Goal: Information Seeking & Learning: Learn about a topic

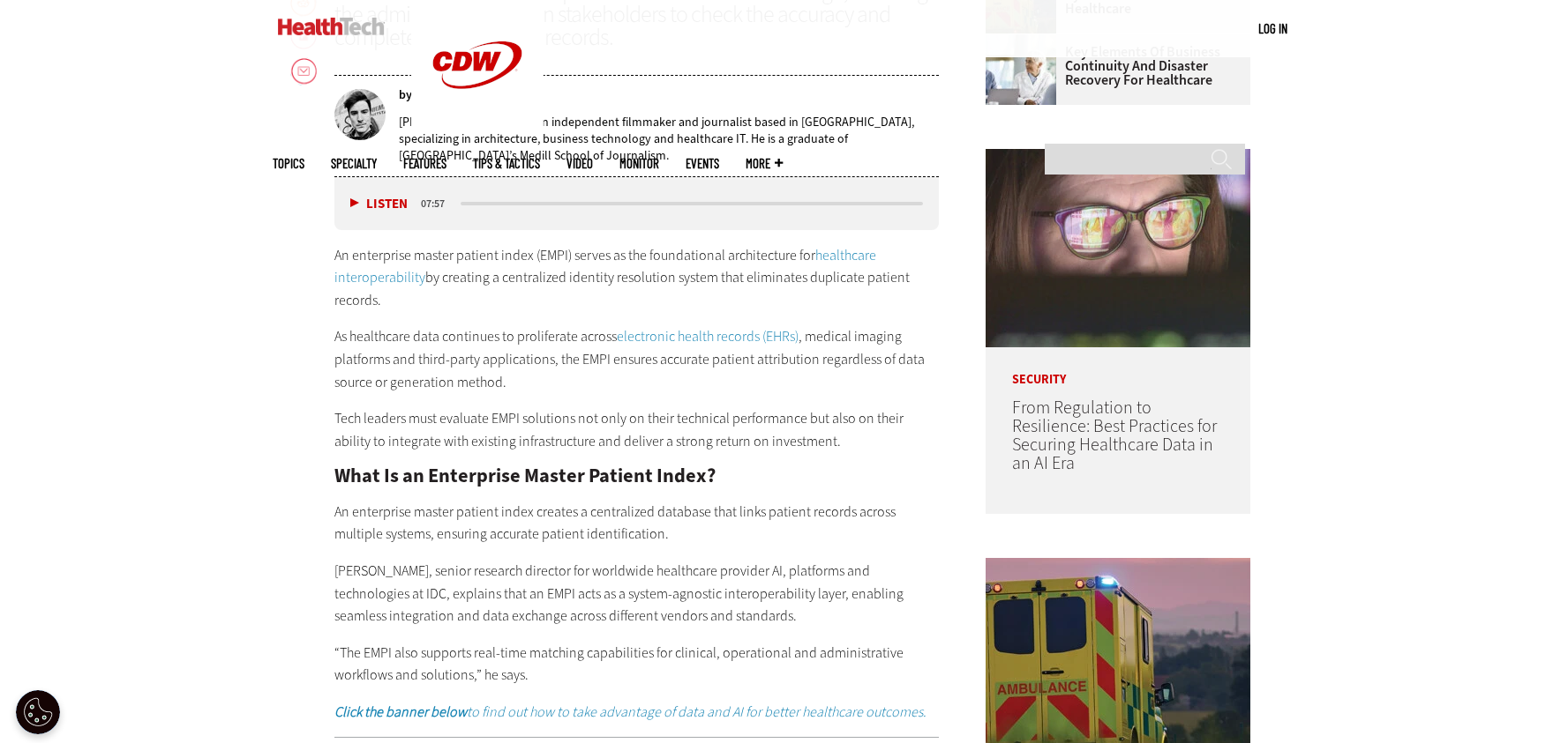
scroll to position [970, 0]
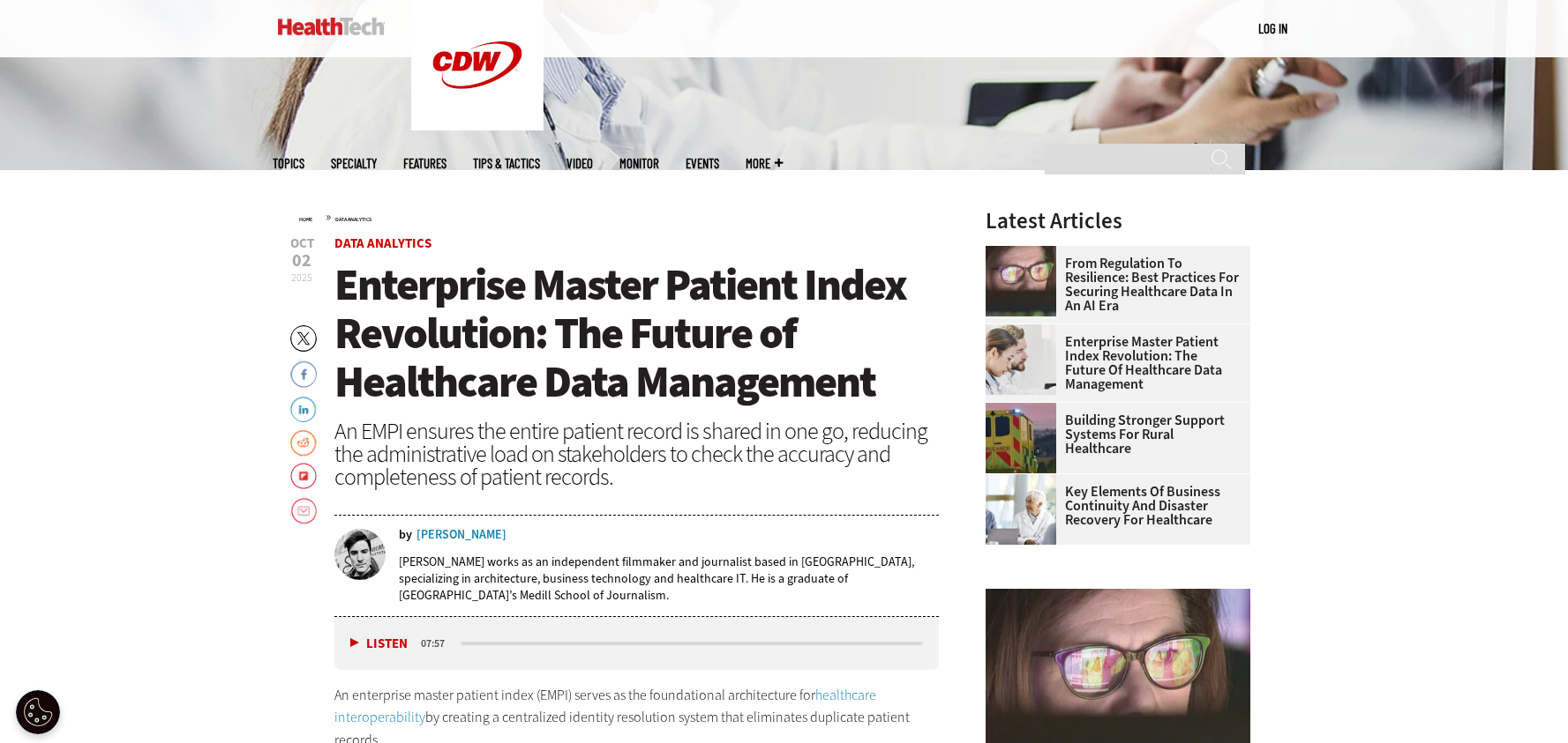
scroll to position [529, 0]
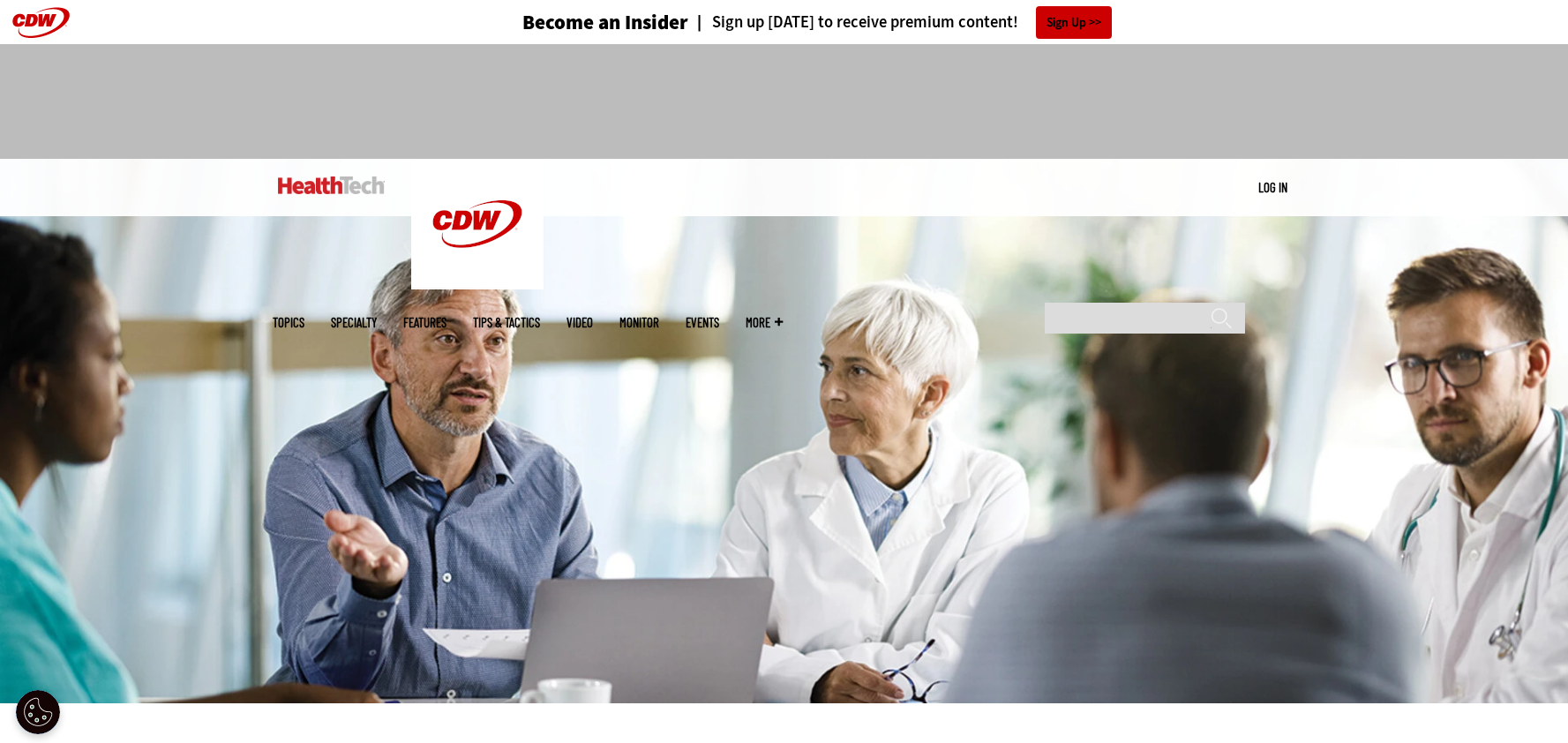
click at [1284, 112] on div at bounding box center [784, 94] width 1023 height 100
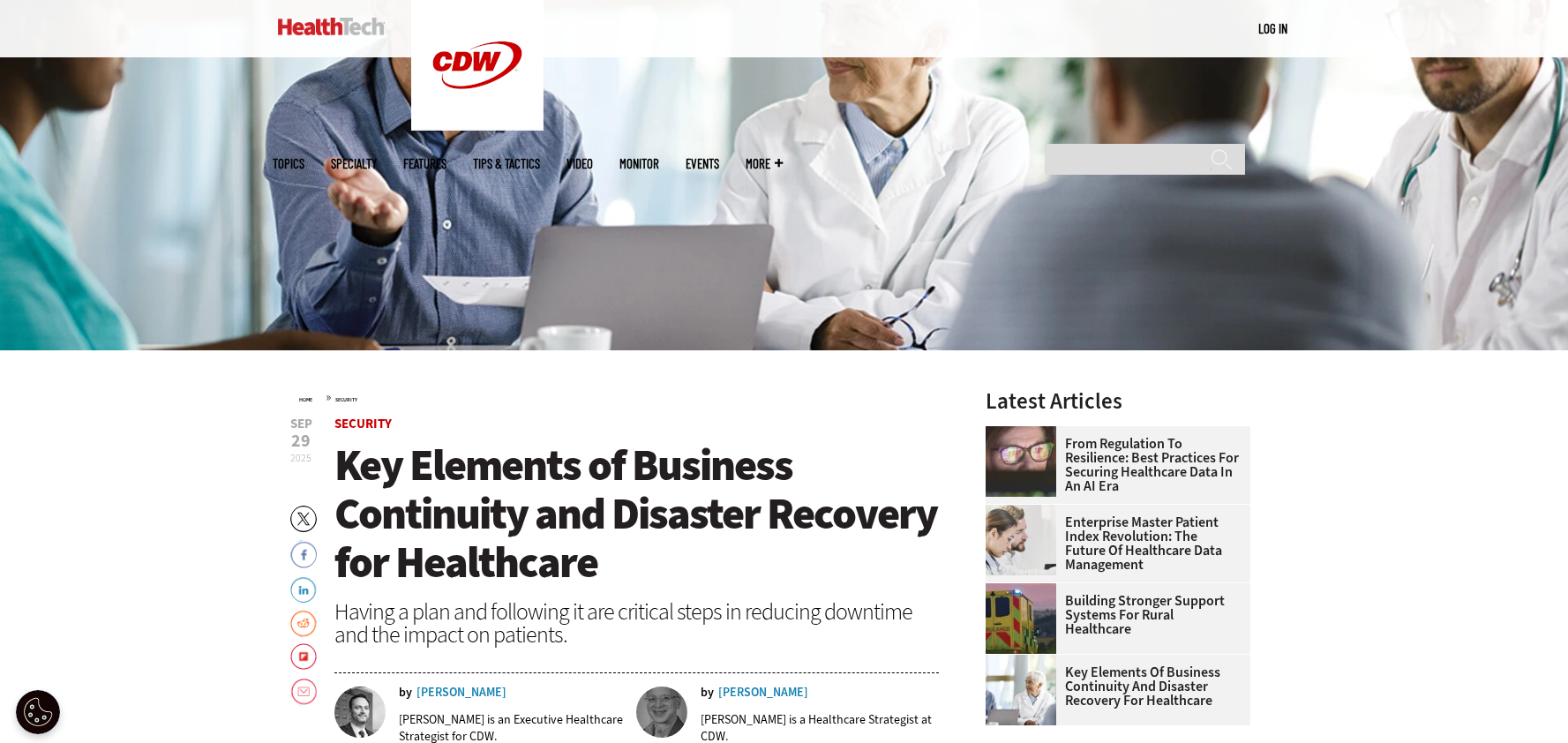
scroll to position [706, 0]
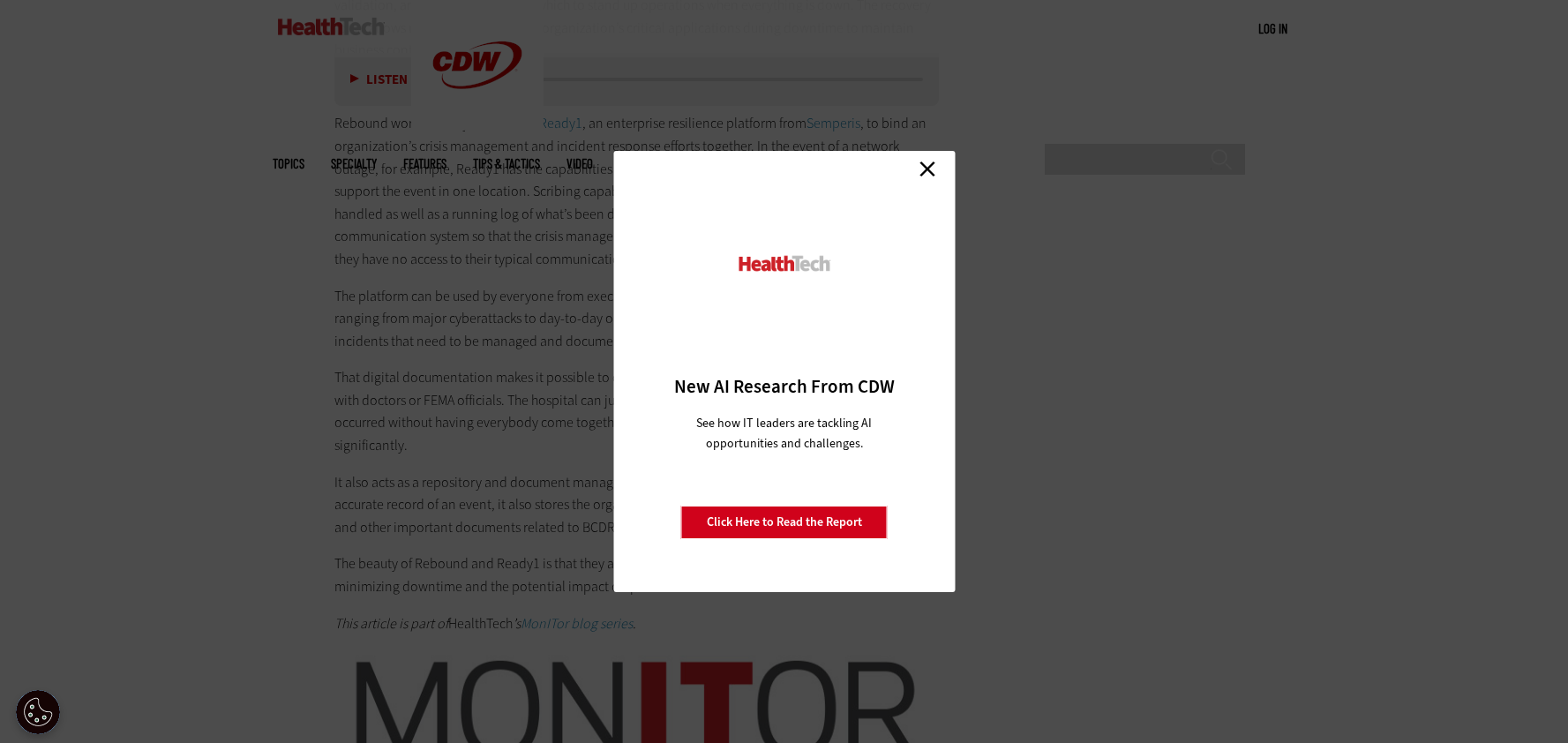
scroll to position [4057, 0]
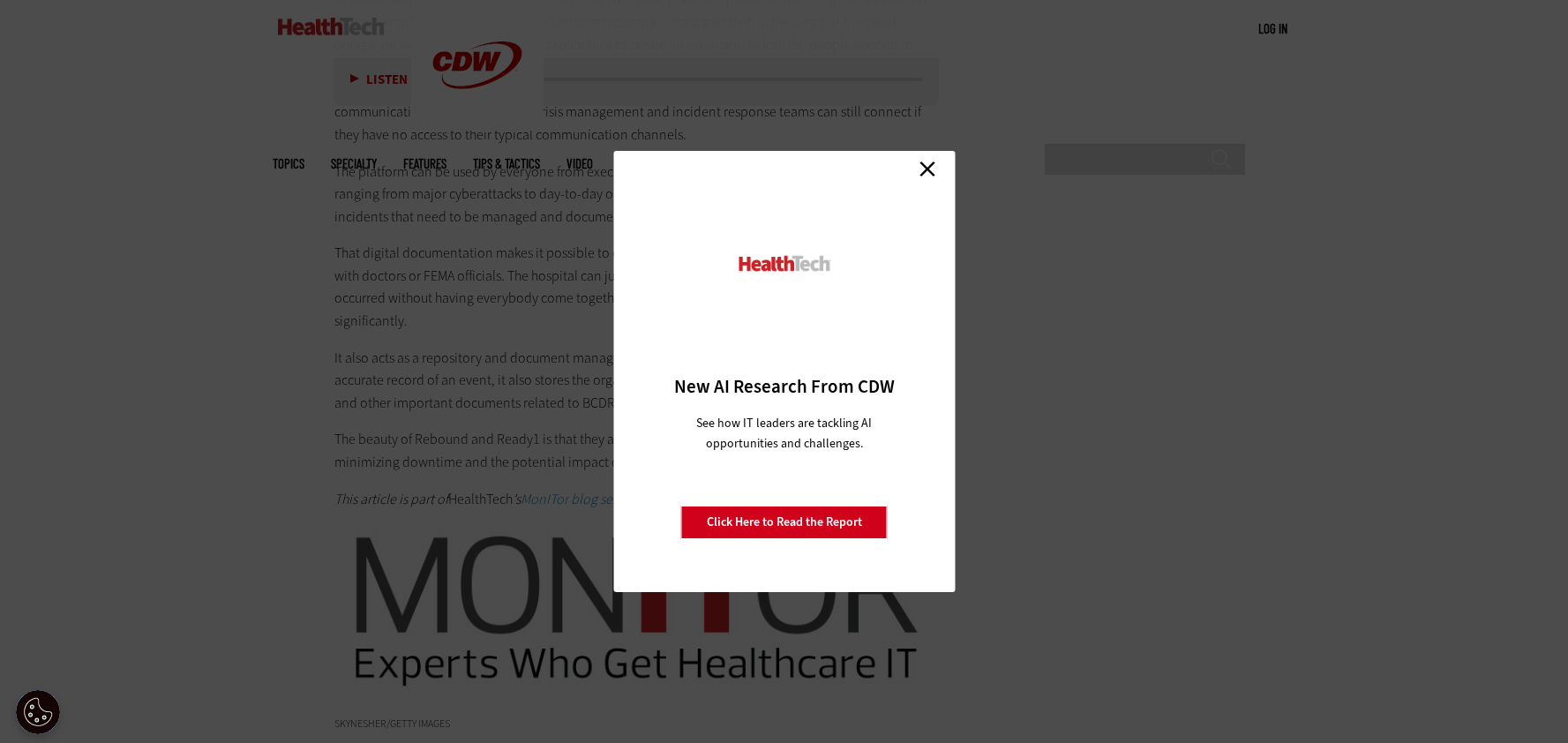
click at [297, 483] on div "Close New AI Research From CDW See how IT leaders are tackling AI opportunities…" at bounding box center [784, 371] width 1568 height 743
click at [920, 156] on link "Close" at bounding box center [927, 168] width 27 height 27
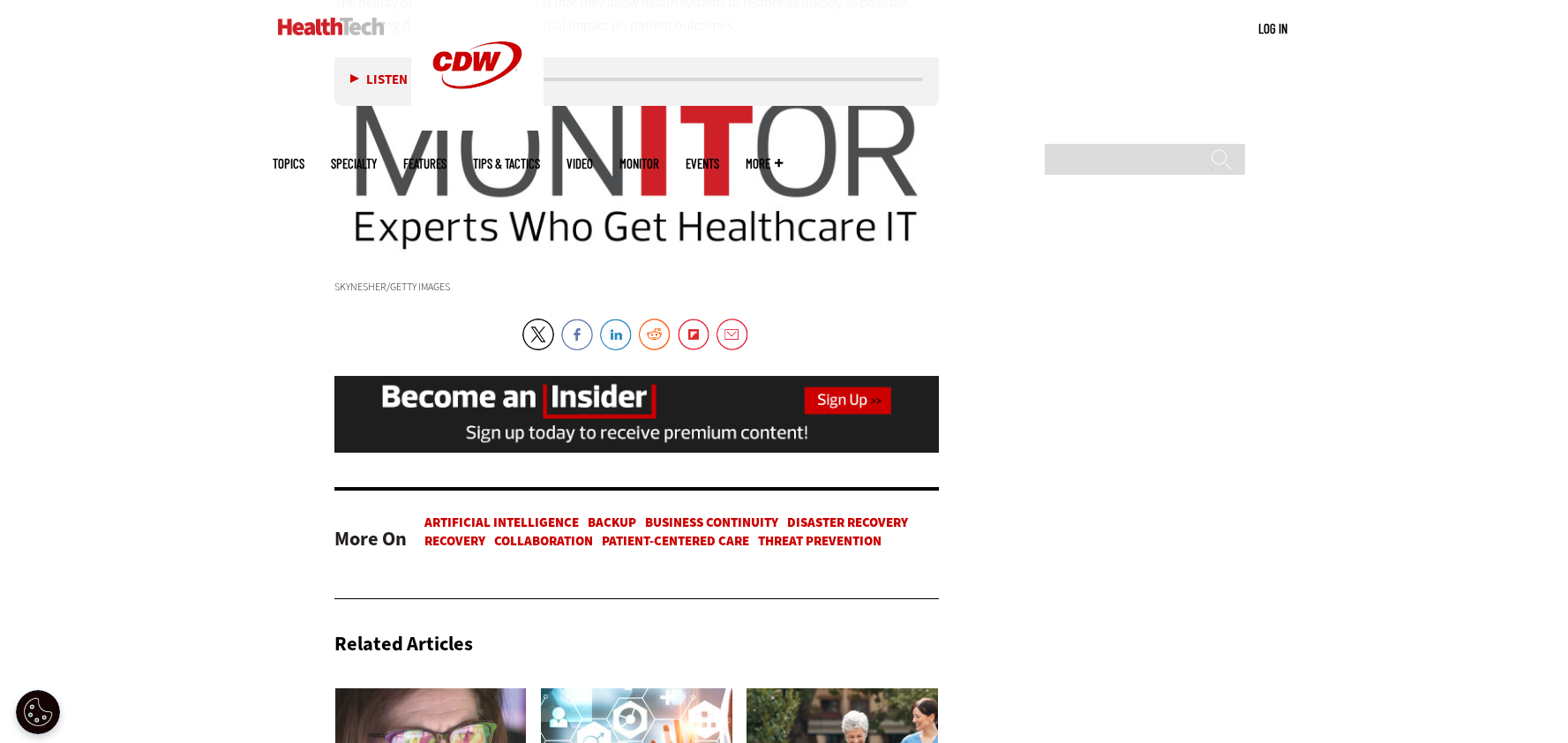
scroll to position [4497, 0]
